Goal: Task Accomplishment & Management: Use online tool/utility

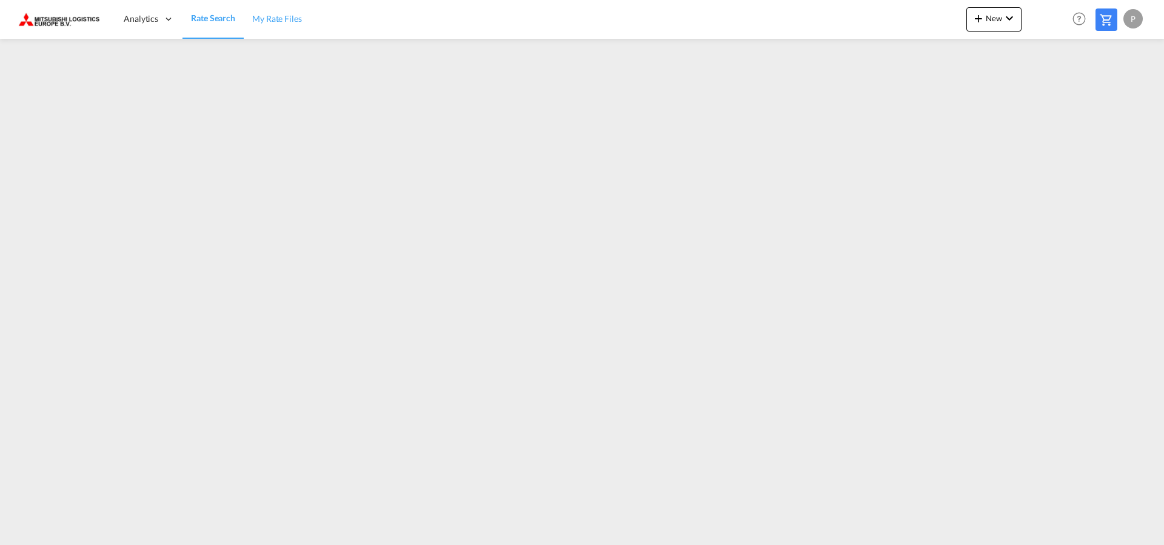
click at [282, 19] on span "My Rate Files" at bounding box center [277, 18] width 50 height 10
click at [1004, 36] on md-menu "New Rates Ratecard Ratesheet" at bounding box center [994, 22] width 55 height 30
click at [1006, 21] on md-icon "icon-chevron-down" at bounding box center [1010, 18] width 15 height 15
click at [981, 58] on div "Rates" at bounding box center [980, 51] width 49 height 30
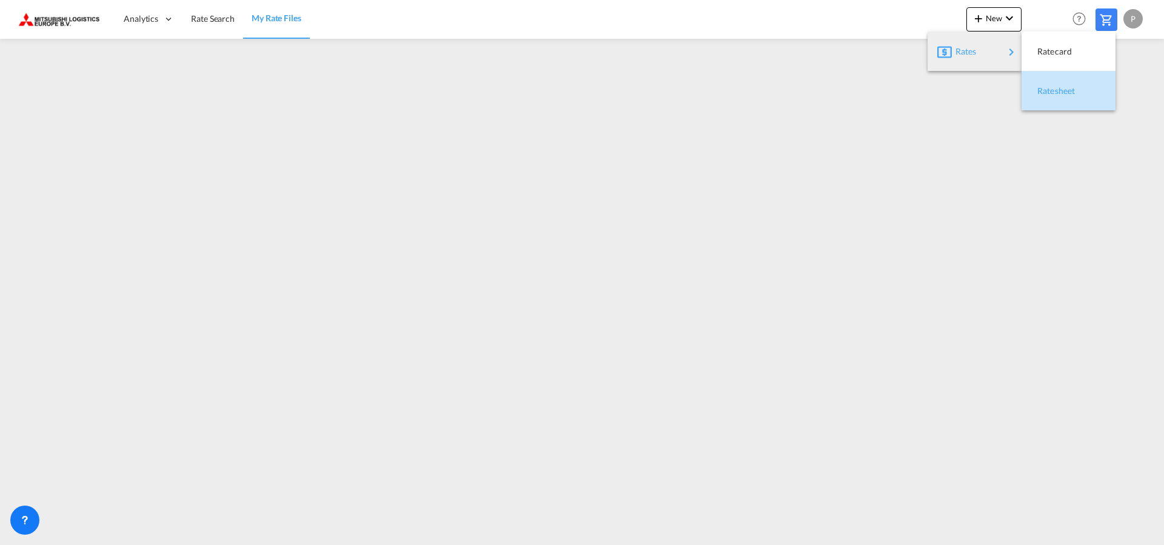
click at [1047, 89] on span "Ratesheet" at bounding box center [1044, 91] width 13 height 24
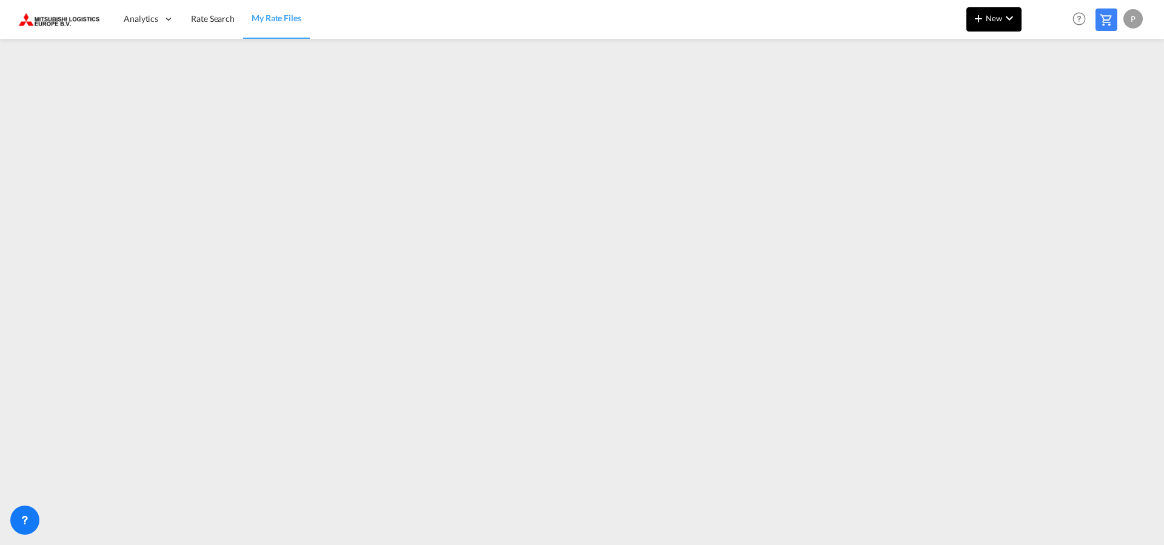
click at [993, 24] on button "New" at bounding box center [994, 19] width 55 height 24
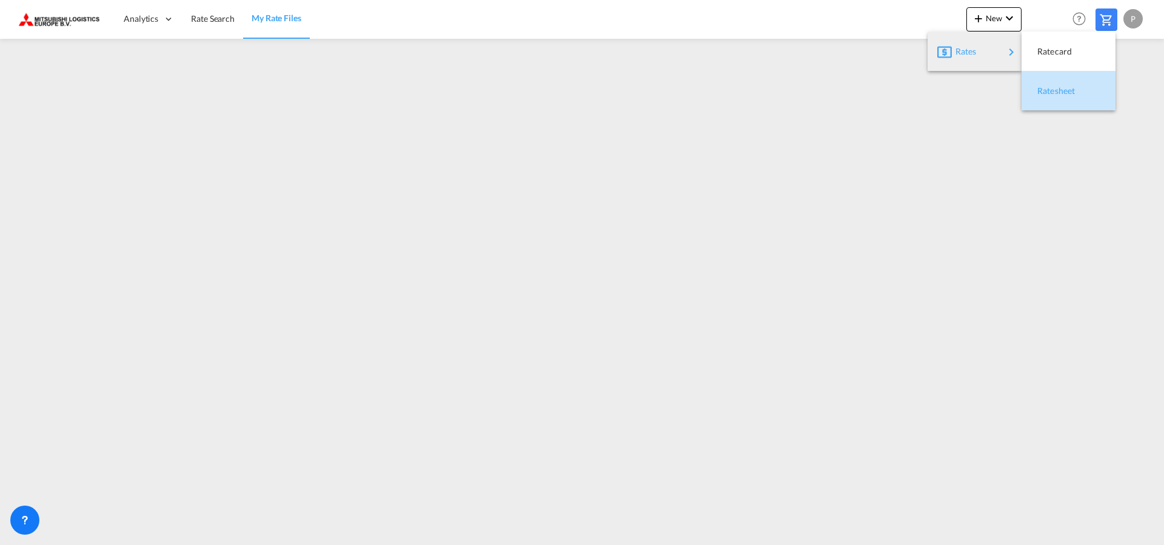
click at [1051, 93] on span "Ratesheet" at bounding box center [1044, 91] width 13 height 24
